Goal: Information Seeking & Learning: Learn about a topic

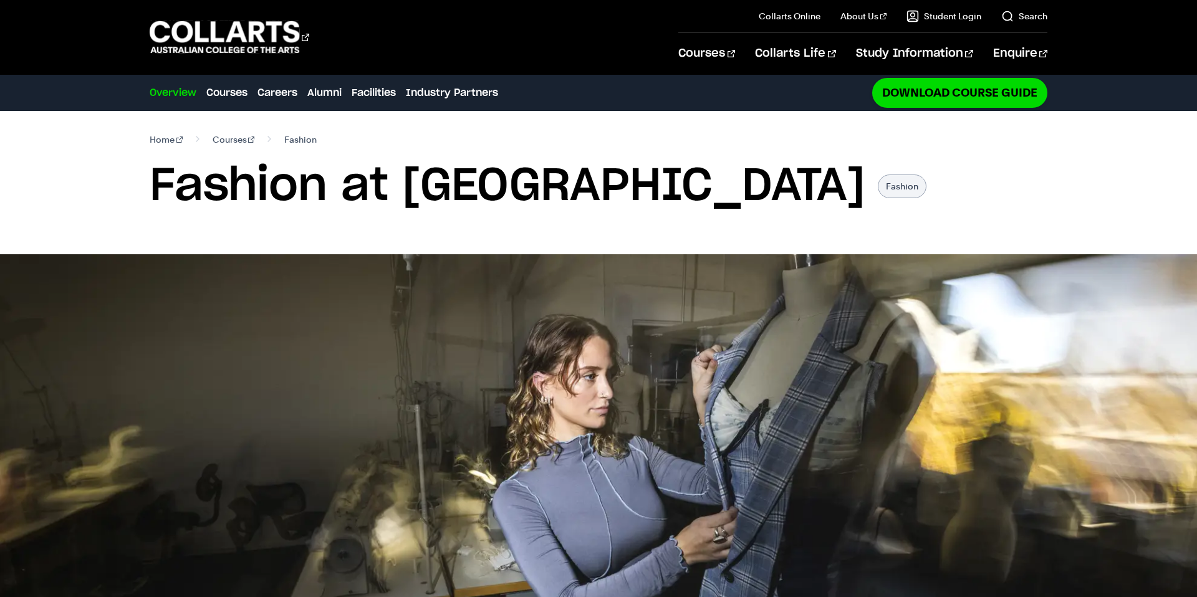
select select "2"
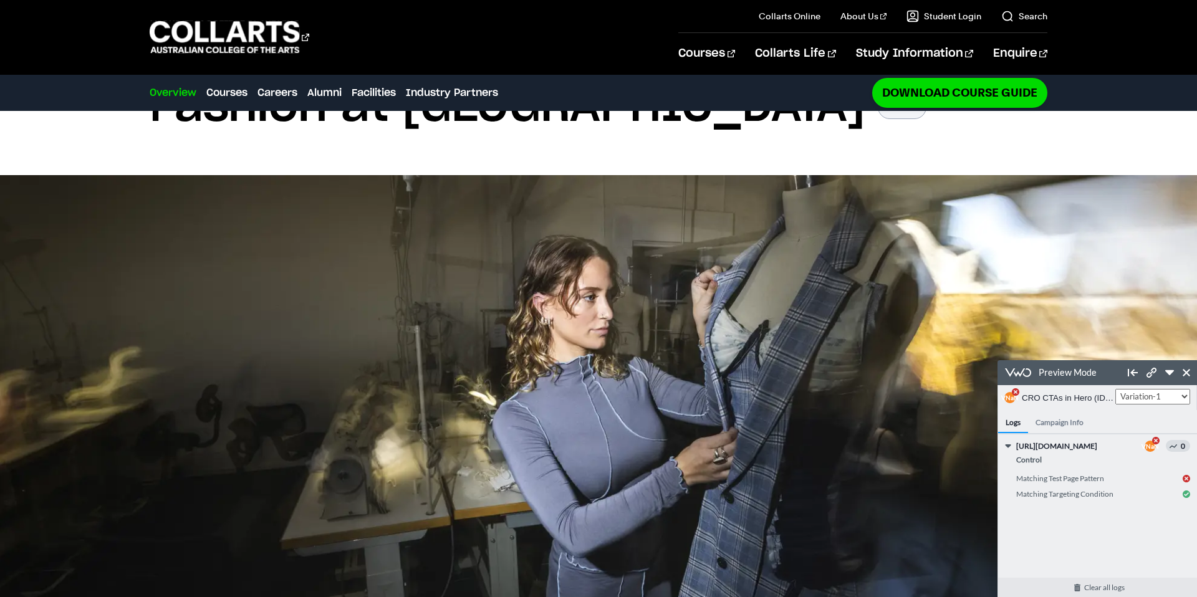
scroll to position [95, 0]
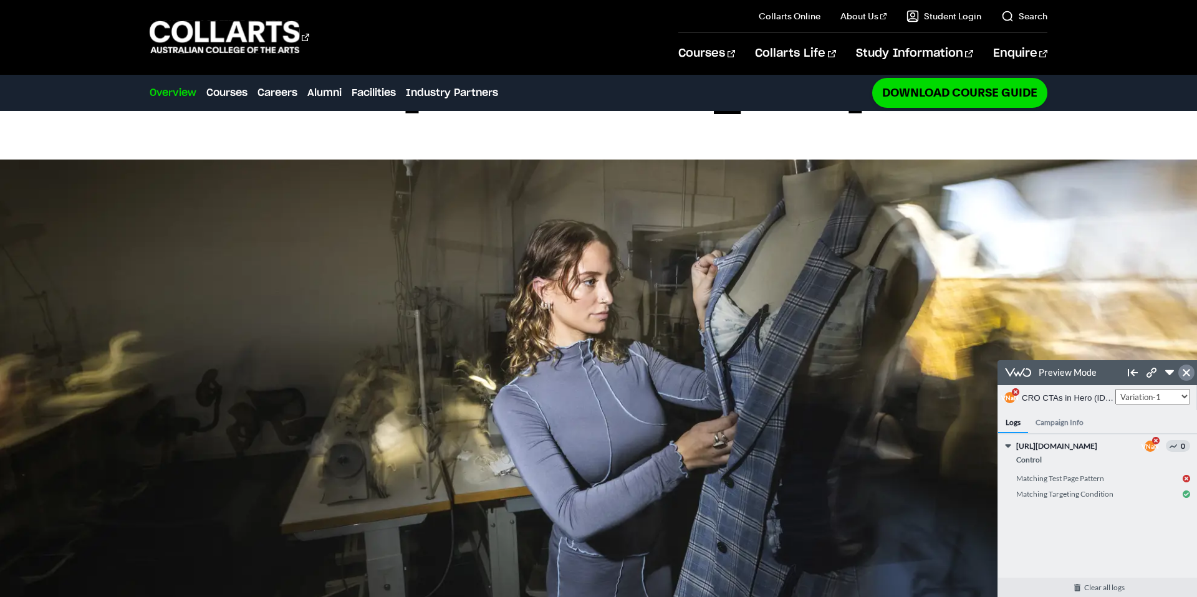
click at [1190, 375] on link at bounding box center [1186, 373] width 16 height 16
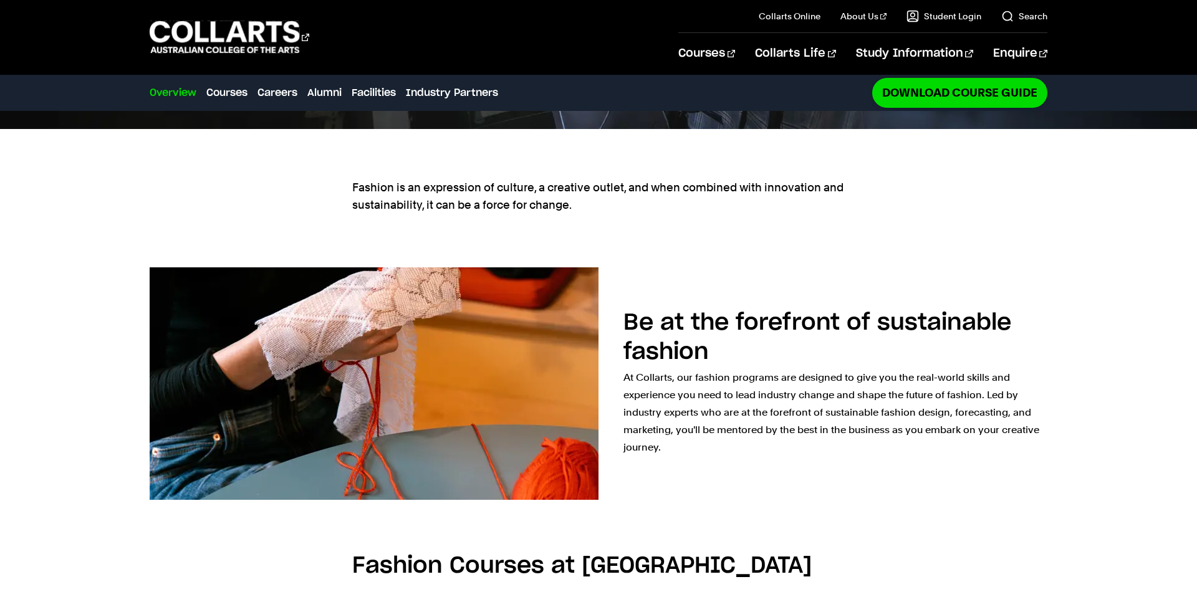
scroll to position [814, 0]
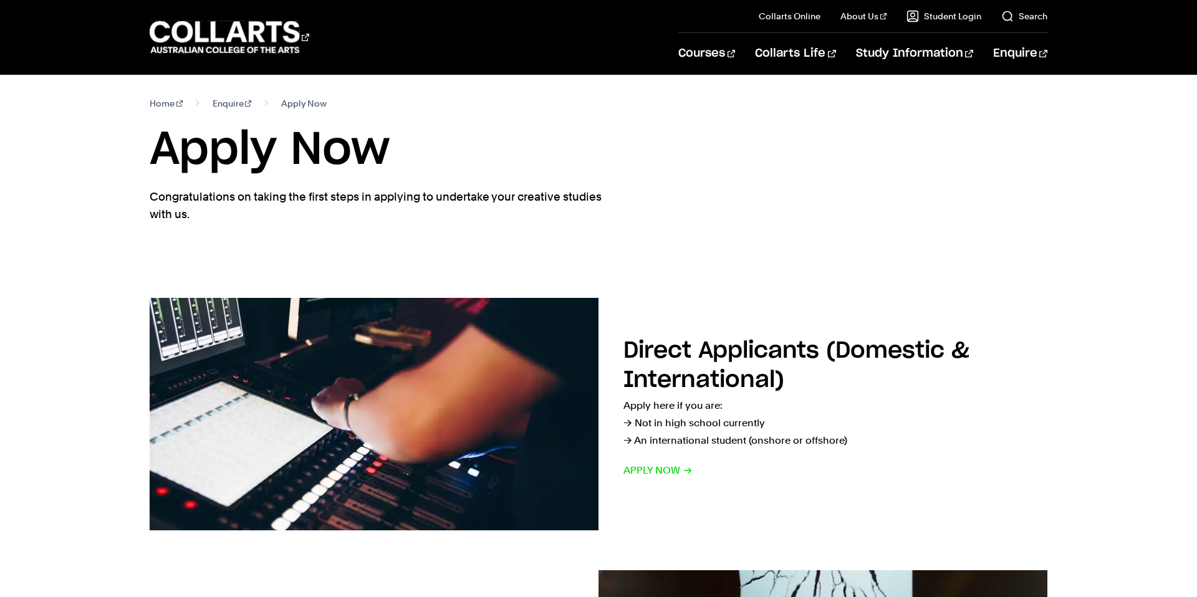
select select "2"
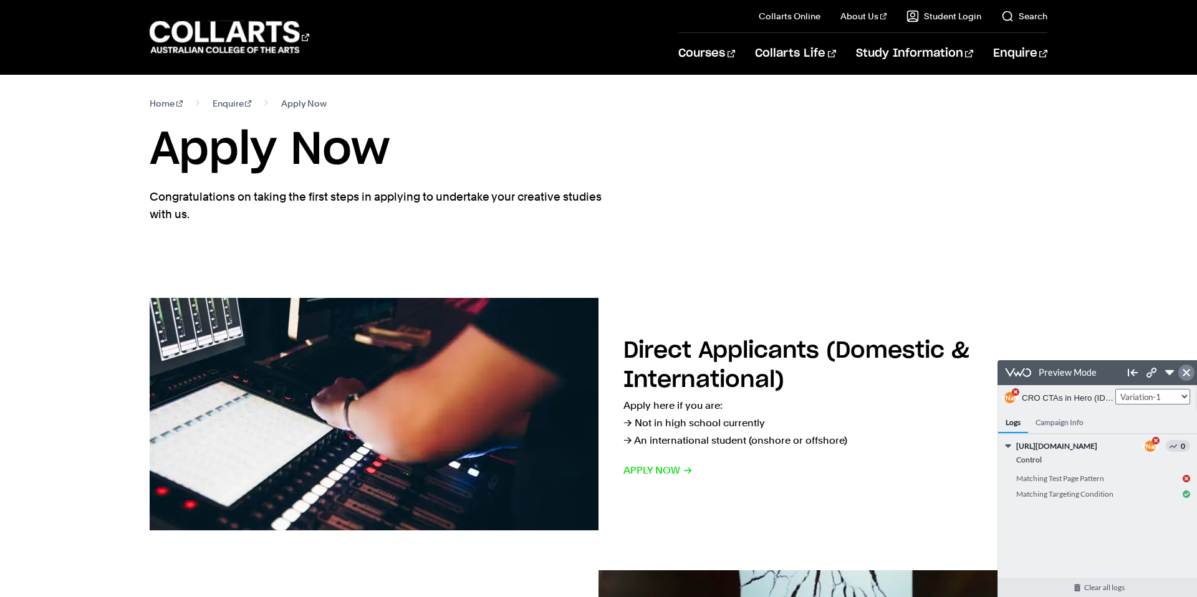
click at [1186, 371] on icon at bounding box center [1185, 372] width 7 height 7
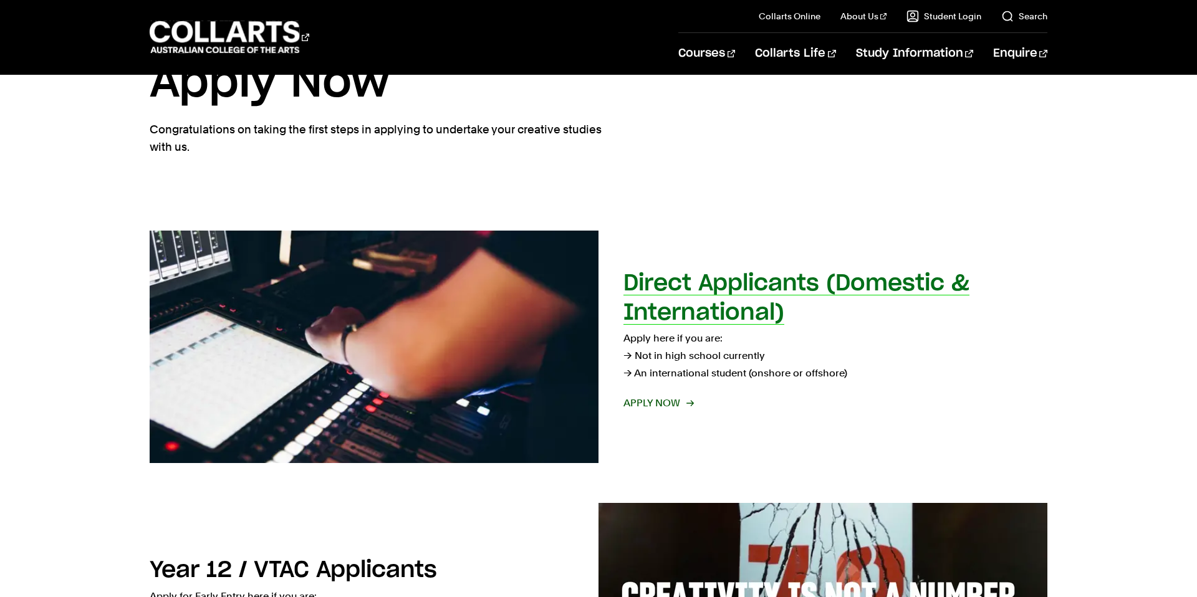
scroll to position [7, 0]
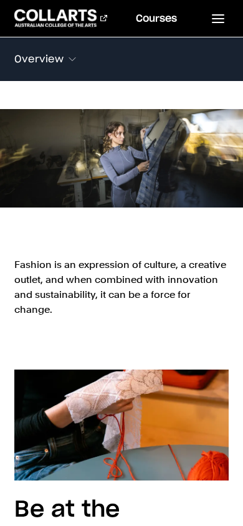
scroll to position [154, 0]
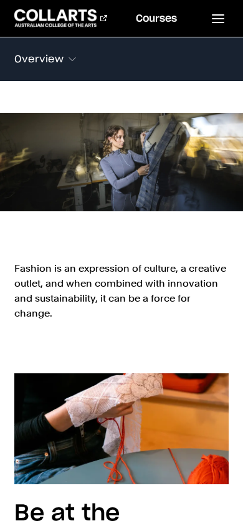
click at [73, 62] on span at bounding box center [72, 59] width 12 height 12
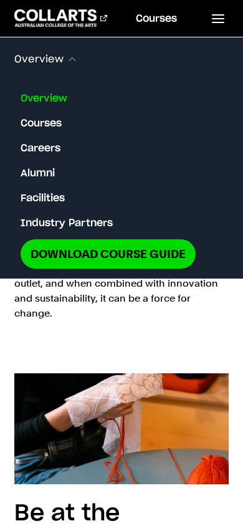
click at [196, 331] on section "Fashion is an expression of culture, a creative outlet, and when combined with …" at bounding box center [121, 297] width 214 height 112
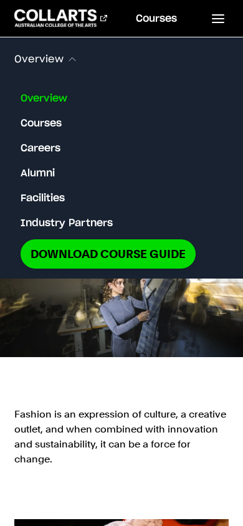
scroll to position [0, 0]
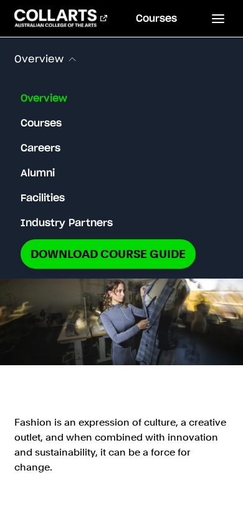
click at [214, 388] on div at bounding box center [121, 331] width 243 height 128
click at [69, 60] on span at bounding box center [72, 59] width 12 height 12
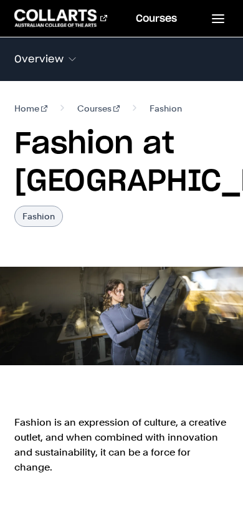
click at [73, 59] on span at bounding box center [72, 59] width 12 height 12
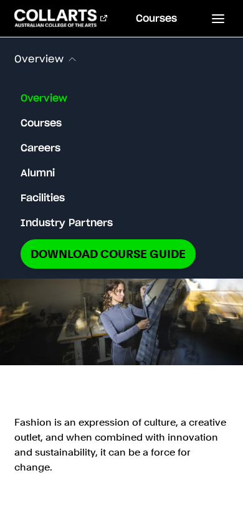
click at [50, 144] on link "Careers" at bounding box center [41, 148] width 40 height 15
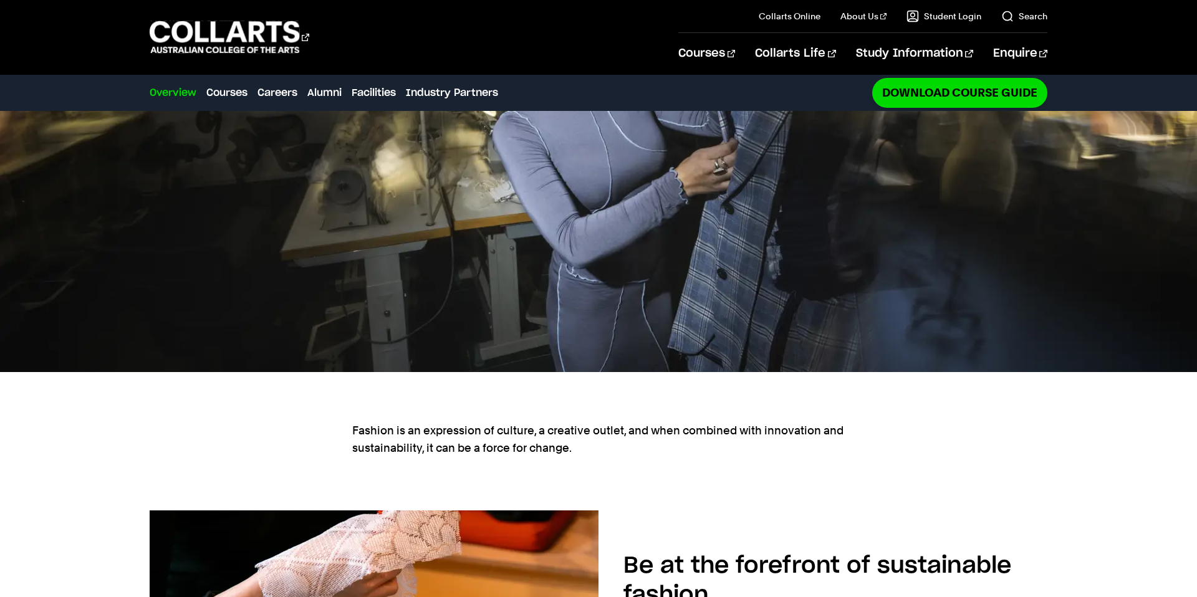
scroll to position [373, 0]
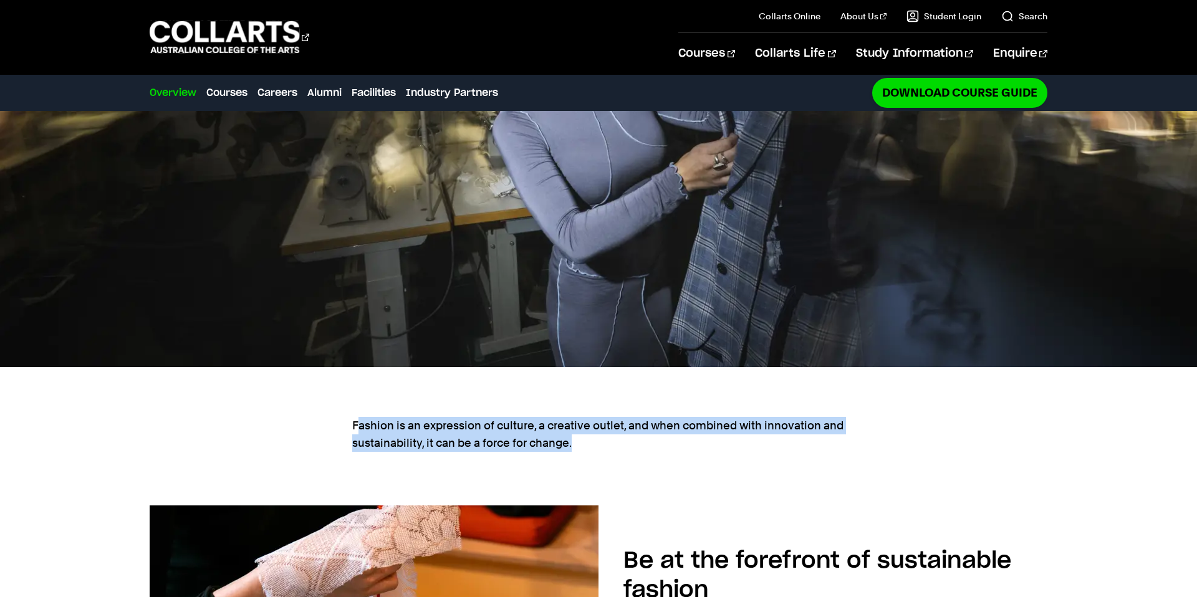
drag, startPoint x: 369, startPoint y: 426, endPoint x: 594, endPoint y: 443, distance: 225.6
type textarea "ashion is an expression of culture, a creative outlet, and when combined with i…"
click at [594, 443] on p "Fashion is an expression of culture, a creative outlet, and when combined with …" at bounding box center [598, 434] width 492 height 35
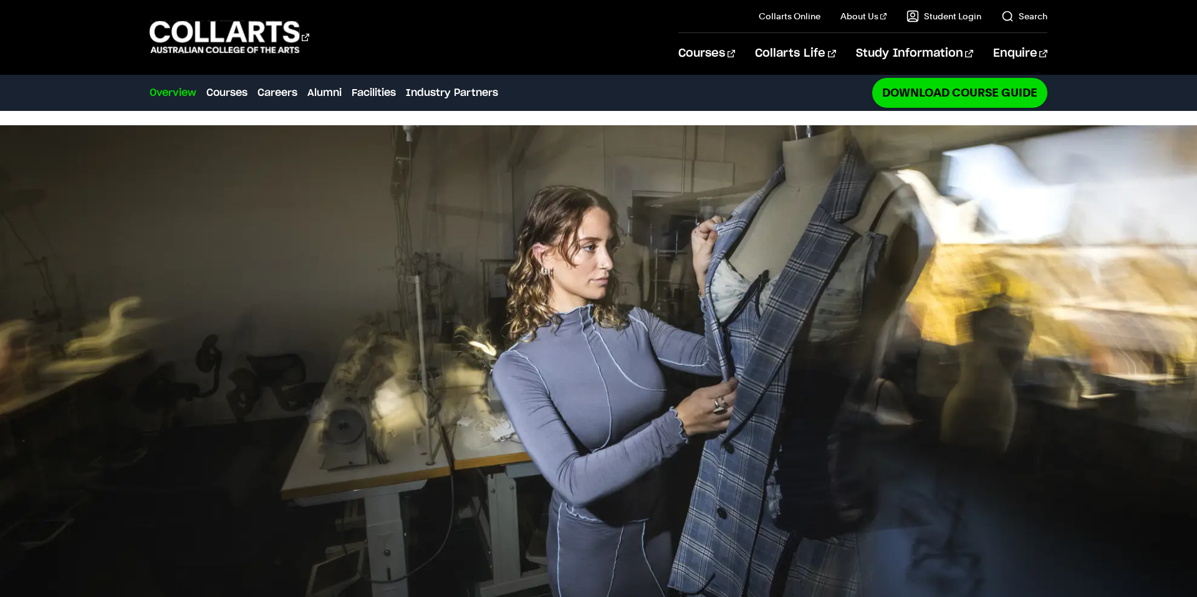
scroll to position [59, 0]
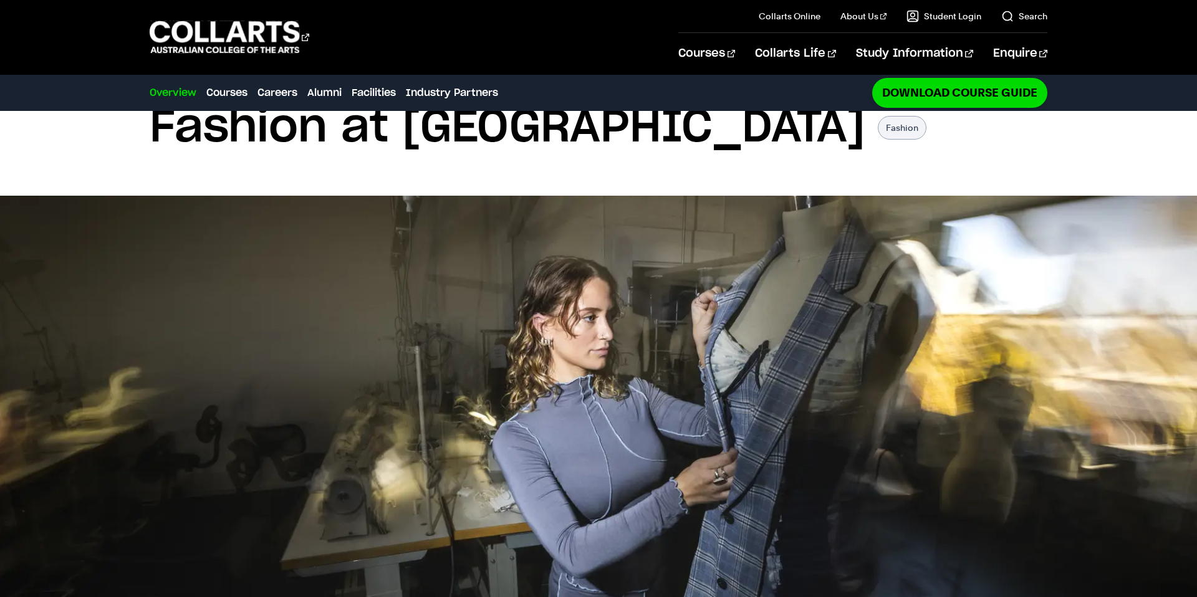
drag, startPoint x: 197, startPoint y: 164, endPoint x: 215, endPoint y: 165, distance: 18.1
click at [215, 165] on div "Home Courses Fashion Fashion at Collarts Fashion" at bounding box center [598, 123] width 1101 height 143
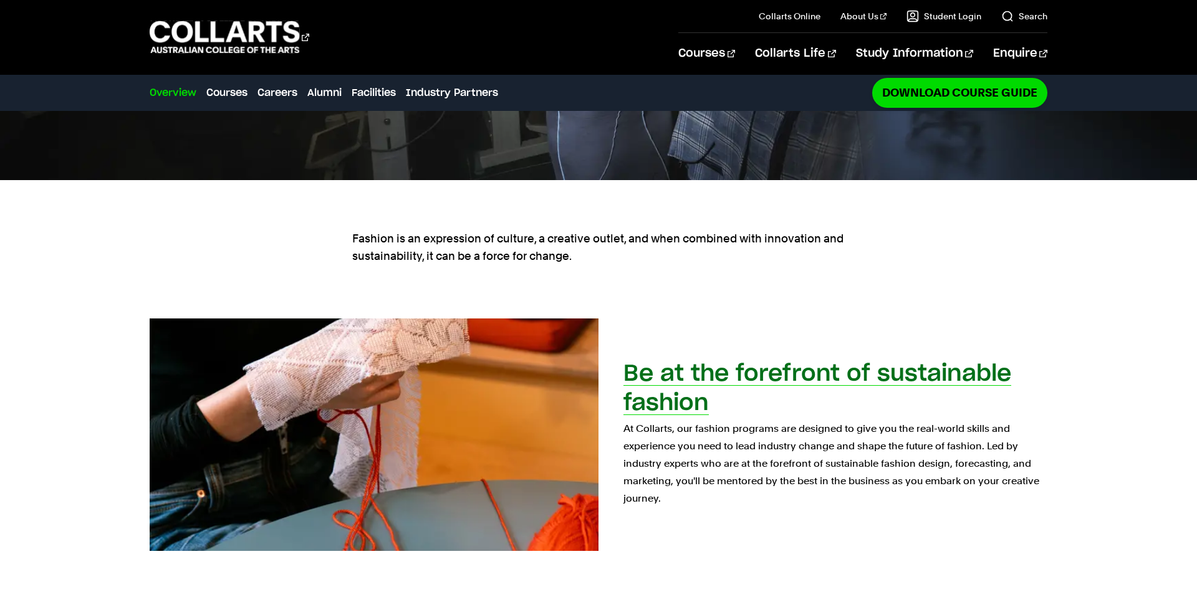
scroll to position [552, 0]
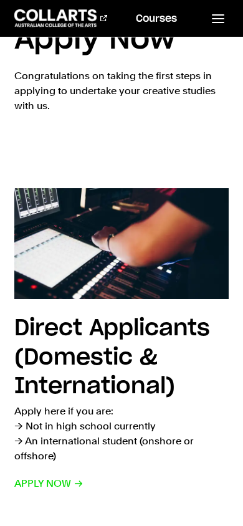
scroll to position [63, 0]
